Goal: Navigation & Orientation: Find specific page/section

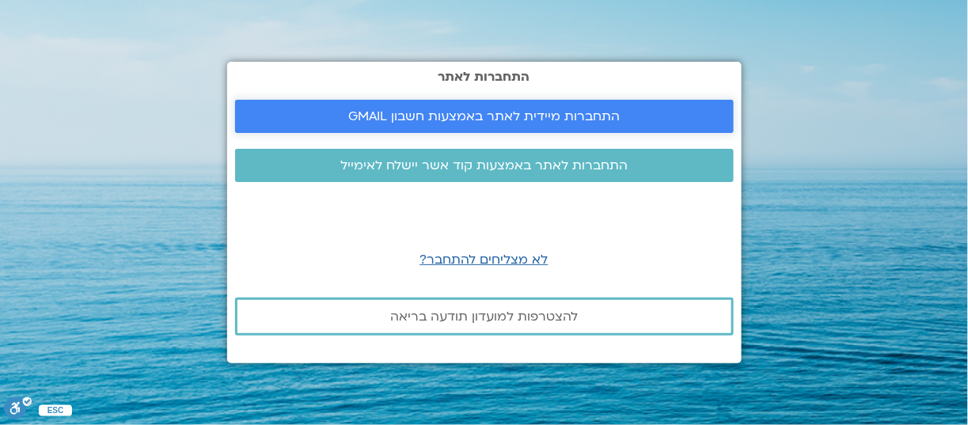
click at [480, 124] on span "התחברות מיידית לאתר באמצעות חשבון GMAIL" at bounding box center [484, 116] width 272 height 14
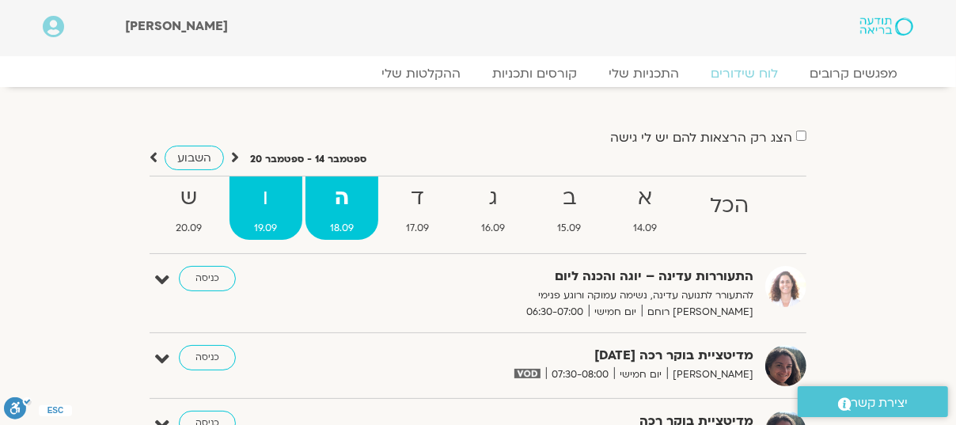
click at [261, 196] on strong "ו" at bounding box center [266, 199] width 72 height 36
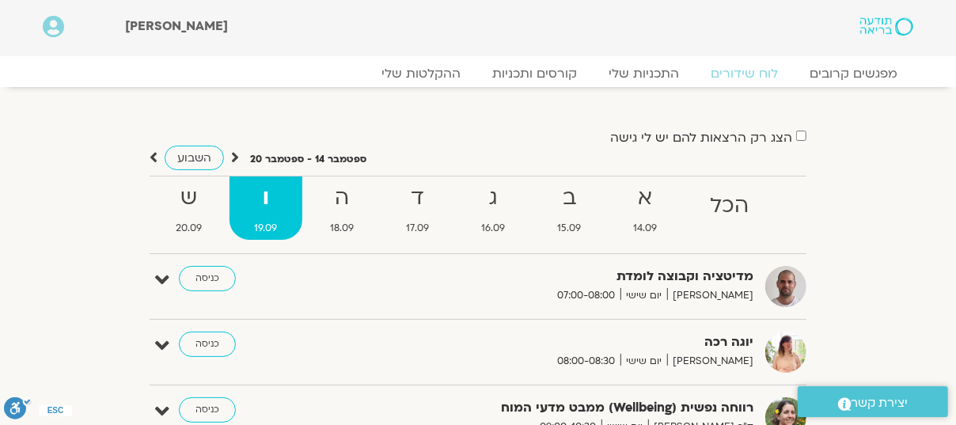
click at [260, 201] on strong "ו" at bounding box center [266, 199] width 72 height 36
